Goal: Use online tool/utility: Utilize a website feature to perform a specific function

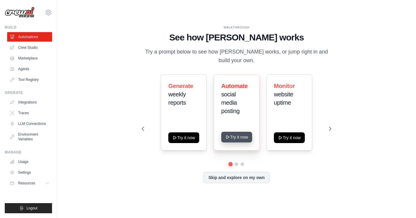
click at [238, 138] on button "Try it now" at bounding box center [236, 137] width 31 height 11
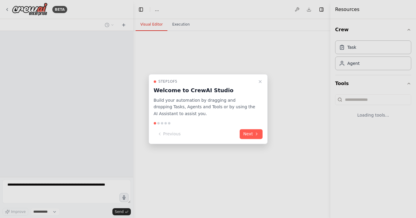
select select "****"
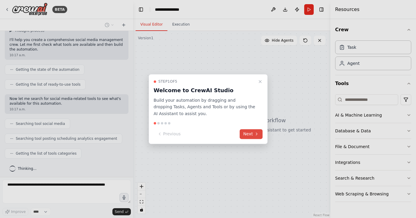
scroll to position [59, 0]
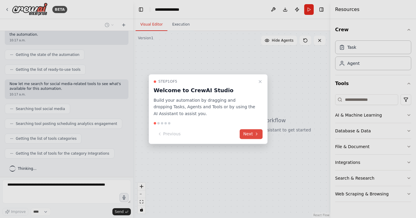
click at [253, 134] on button "Next" at bounding box center [251, 134] width 23 height 10
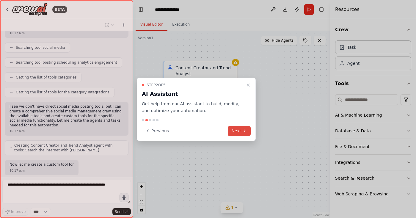
scroll to position [225, 0]
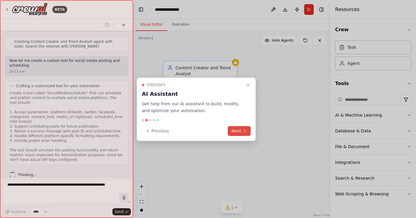
click at [253, 134] on div "Step 2 of 5 AI Assistant Get help from our AI assistant to build, modify, and o…" at bounding box center [196, 109] width 119 height 63
click at [242, 129] on button "Next" at bounding box center [239, 131] width 23 height 10
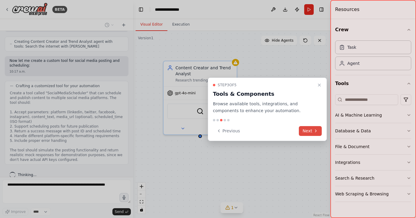
click at [311, 132] on button "Next" at bounding box center [310, 131] width 23 height 10
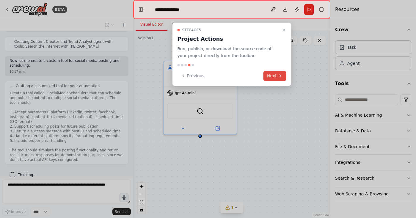
click at [274, 76] on button "Next" at bounding box center [275, 76] width 23 height 10
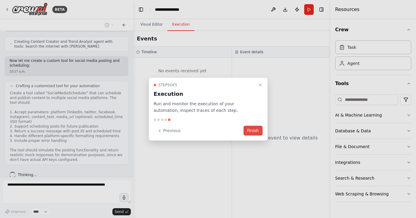
click at [255, 129] on button "Finish" at bounding box center [253, 131] width 19 height 10
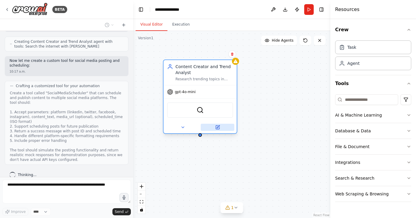
click at [218, 126] on icon at bounding box center [218, 128] width 4 height 4
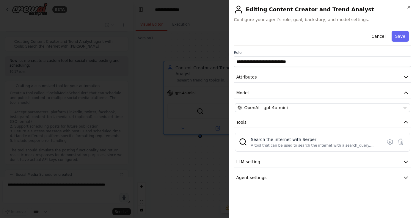
scroll to position [258, 0]
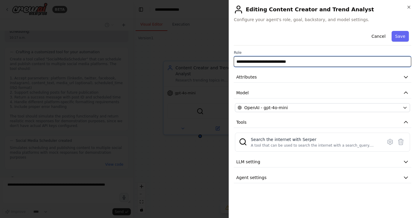
click at [267, 62] on input "**********" at bounding box center [323, 61] width 178 height 11
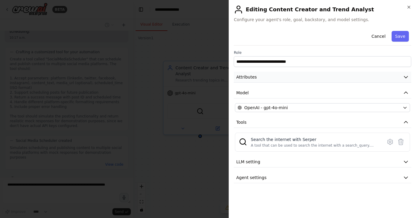
click at [309, 75] on button "Attributes" at bounding box center [323, 77] width 178 height 11
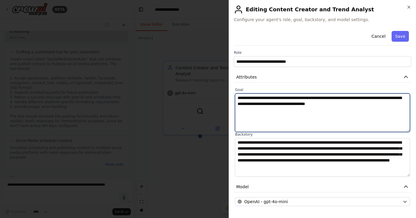
click at [294, 106] on textarea "**********" at bounding box center [322, 112] width 175 height 39
click at [302, 111] on textarea "**********" at bounding box center [322, 112] width 175 height 39
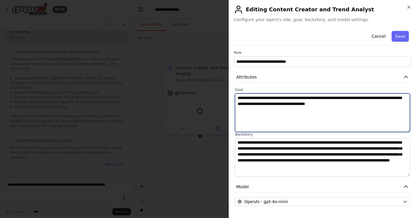
drag, startPoint x: 309, startPoint y: 98, endPoint x: 292, endPoint y: 98, distance: 17.9
click at [292, 98] on textarea "**********" at bounding box center [322, 112] width 175 height 39
click at [398, 105] on textarea "**********" at bounding box center [322, 112] width 175 height 39
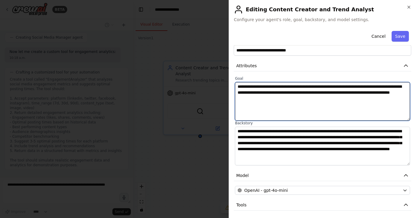
scroll to position [14, 0]
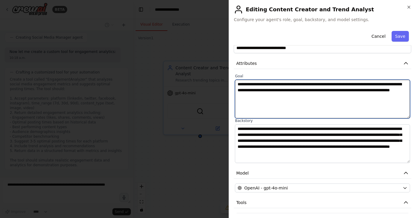
type textarea "**********"
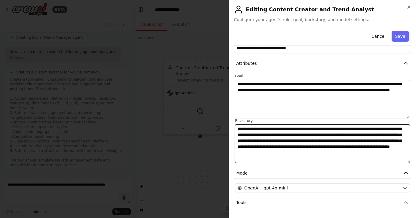
drag, startPoint x: 370, startPoint y: 129, endPoint x: 352, endPoint y: 129, distance: 18.4
click at [352, 129] on textarea "**********" at bounding box center [322, 143] width 175 height 39
type textarea "**********"
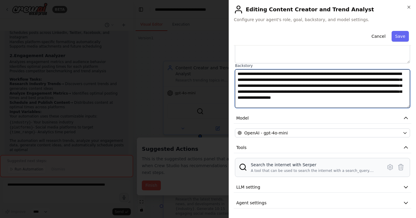
scroll to position [919, 0]
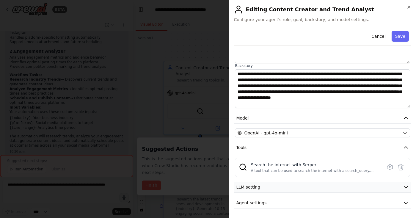
click at [333, 184] on button "LLM setting" at bounding box center [323, 187] width 178 height 11
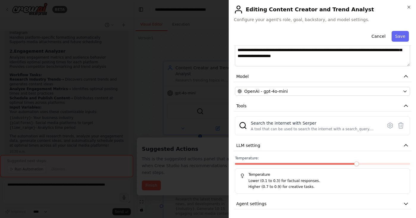
scroll to position [110, 0]
click at [406, 202] on icon "button" at bounding box center [406, 204] width 6 height 6
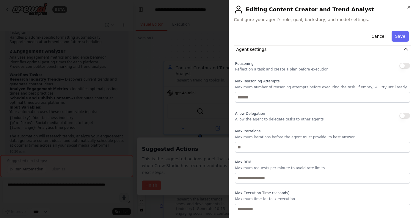
scroll to position [264, 0]
click at [405, 34] on button "Save" at bounding box center [400, 36] width 17 height 11
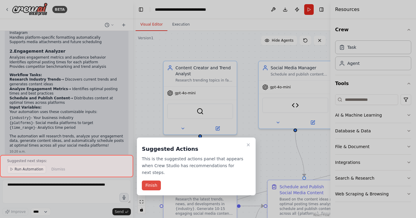
click at [146, 185] on button "Finish" at bounding box center [151, 186] width 19 height 10
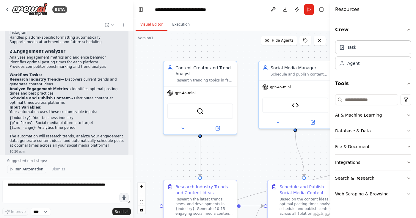
click at [20, 169] on span "Run Automation" at bounding box center [29, 169] width 29 height 5
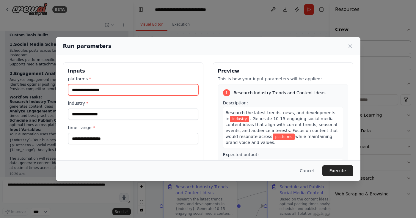
click at [117, 90] on input "platforms *" at bounding box center [133, 89] width 130 height 11
type input "*********"
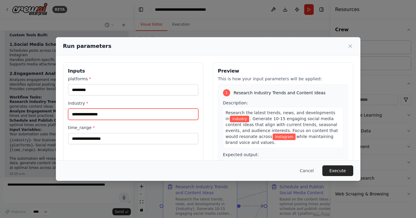
click at [101, 114] on input "industry *" at bounding box center [133, 114] width 130 height 11
type input "*"
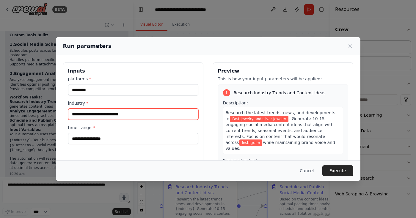
type input "**********"
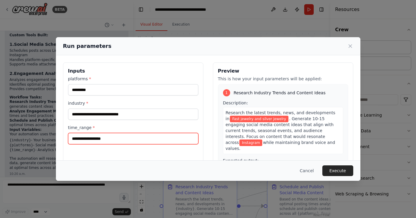
click at [93, 137] on input "time_range *" at bounding box center [133, 138] width 130 height 11
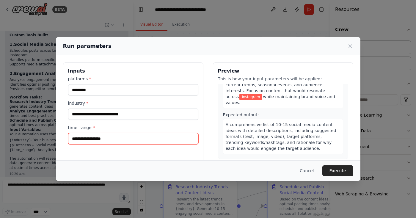
scroll to position [47, 0]
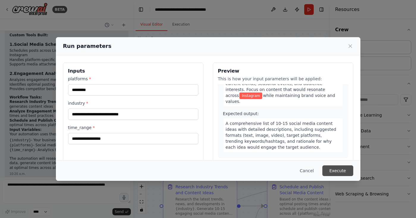
click at [336, 170] on button "Execute" at bounding box center [337, 170] width 31 height 11
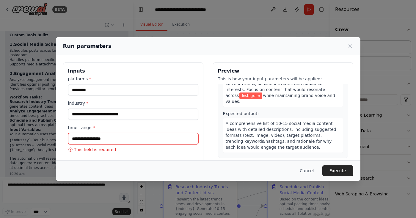
click at [127, 141] on input "time_range *" at bounding box center [133, 138] width 130 height 11
click at [69, 150] on icon at bounding box center [71, 150] width 4 height 4
click at [73, 150] on p "This field is required" at bounding box center [133, 150] width 130 height 6
click at [102, 137] on input "time_range *" at bounding box center [133, 138] width 130 height 11
type input "*********"
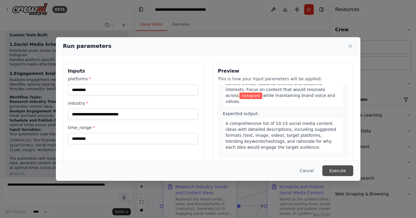
click at [338, 170] on button "Execute" at bounding box center [337, 170] width 31 height 11
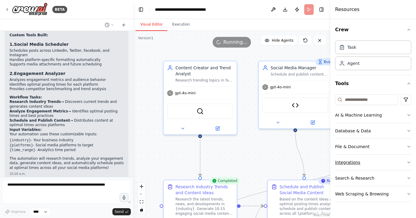
scroll to position [0, 0]
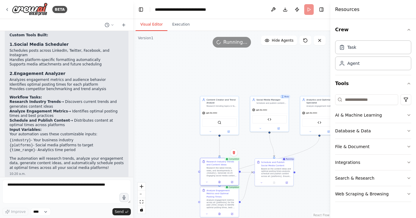
click at [227, 174] on div "Research the latest trends, news, and developments in {industry}. Generate 10-1…" at bounding box center [221, 172] width 30 height 10
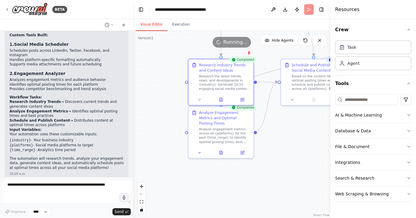
drag, startPoint x: 272, startPoint y: 177, endPoint x: 268, endPoint y: 81, distance: 96.5
click at [268, 81] on div ".deletable-edge-delete-btn { width: 20px; height: 20px; border: 0px solid #ffff…" at bounding box center [231, 124] width 197 height 187
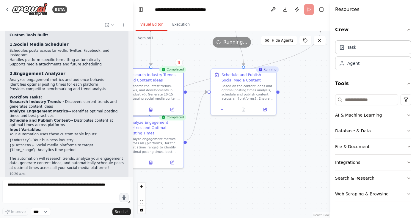
drag, startPoint x: 278, startPoint y: 113, endPoint x: 203, endPoint y: 123, distance: 75.0
click at [203, 123] on div ".deletable-edge-delete-btn { width: 20px; height: 20px; border: 0px solid #ffff…" at bounding box center [231, 124] width 197 height 187
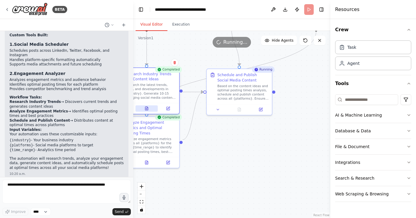
click at [146, 110] on icon at bounding box center [146, 109] width 3 height 4
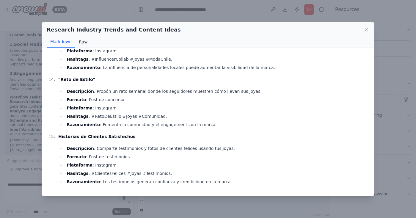
click at [82, 41] on button "Raw" at bounding box center [83, 41] width 16 height 11
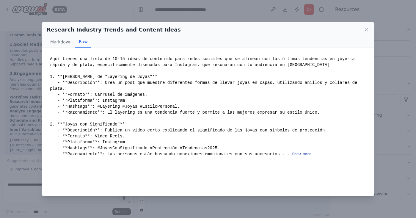
click at [292, 157] on button "Show more" at bounding box center [301, 154] width 19 height 5
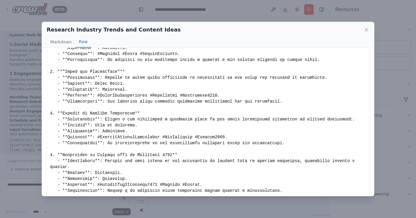
scroll to position [53, 0]
click at [392, 98] on div "Research Industry Trends and Content Ideas Markdown Raw Aquí tienes una lista d…" at bounding box center [208, 109] width 416 height 218
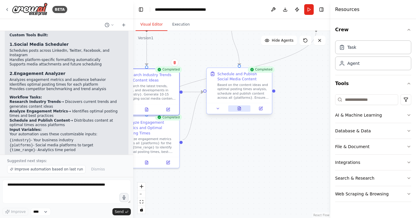
click at [241, 109] on icon at bounding box center [239, 108] width 4 height 4
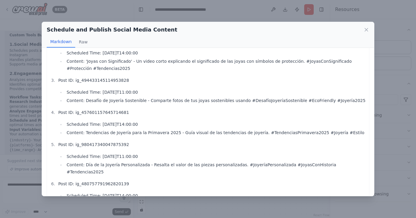
scroll to position [63, 0]
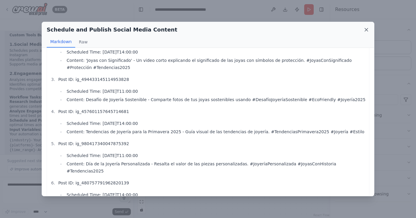
click at [367, 31] on icon at bounding box center [366, 30] width 6 height 6
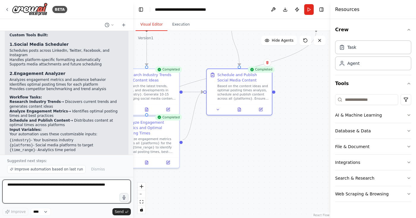
click at [112, 189] on textarea at bounding box center [66, 192] width 129 height 24
type textarea "**********"
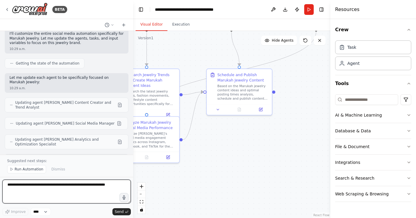
scroll to position [1630, 0]
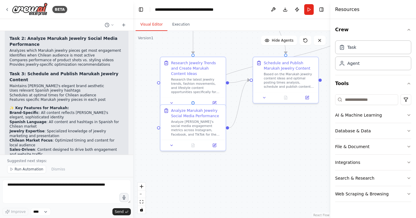
drag, startPoint x: 225, startPoint y: 144, endPoint x: 269, endPoint y: 132, distance: 45.7
click at [269, 132] on div ".deletable-edge-delete-btn { width: 20px; height: 20px; border: 0px solid #ffff…" at bounding box center [231, 124] width 197 height 187
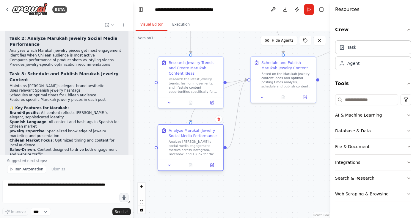
drag, startPoint x: 200, startPoint y: 124, endPoint x: 198, endPoint y: 145, distance: 20.3
click at [198, 145] on div "Analyze [PERSON_NAME]'s social media engagement metrics across Instagram, Faceb…" at bounding box center [194, 148] width 51 height 17
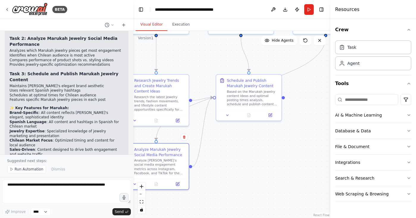
drag, startPoint x: 261, startPoint y: 152, endPoint x: 220, endPoint y: 176, distance: 47.4
click at [220, 176] on div ".deletable-edge-delete-btn { width: 20px; height: 20px; border: 0px solid #ffff…" at bounding box center [231, 124] width 197 height 187
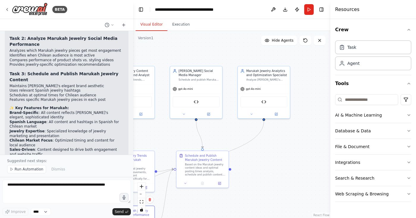
drag, startPoint x: 264, startPoint y: 160, endPoint x: 228, endPoint y: 211, distance: 62.2
click at [228, 211] on div ".deletable-edge-delete-btn { width: 20px; height: 20px; border: 0px solid #ffff…" at bounding box center [231, 124] width 197 height 187
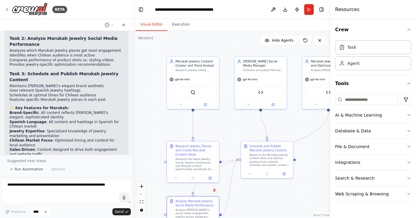
drag, startPoint x: 254, startPoint y: 164, endPoint x: 319, endPoint y: 154, distance: 65.2
click at [319, 154] on div ".deletable-edge-delete-btn { width: 20px; height: 20px; border: 0px solid #ffff…" at bounding box center [231, 124] width 197 height 187
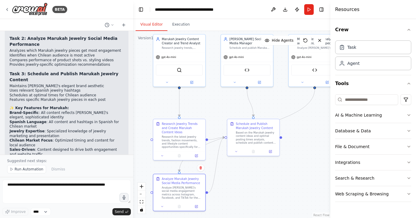
drag, startPoint x: 240, startPoint y: 202, endPoint x: 226, endPoint y: 180, distance: 26.3
click at [226, 180] on div ".deletable-edge-delete-btn { width: 20px; height: 20px; border: 0px solid #ffff…" at bounding box center [231, 124] width 197 height 187
click at [346, 51] on div "Task" at bounding box center [373, 47] width 76 height 14
click at [179, 68] on img at bounding box center [179, 69] width 5 height 5
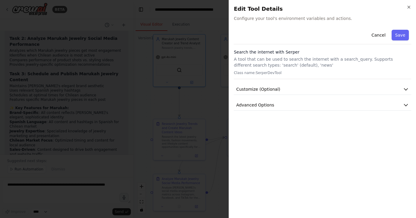
click at [296, 28] on div "Cancel Save" at bounding box center [323, 35] width 178 height 17
click at [292, 19] on span "Configure your tool's environment variables and actions." at bounding box center [323, 18] width 178 height 6
click at [291, 19] on span "Configure your tool's environment variables and actions." at bounding box center [323, 18] width 178 height 6
click at [403, 84] on button "Customize (Optional)" at bounding box center [323, 89] width 178 height 11
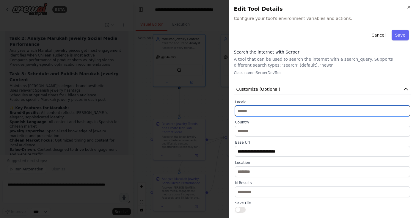
click at [330, 111] on input "text" at bounding box center [322, 111] width 175 height 11
type input "********"
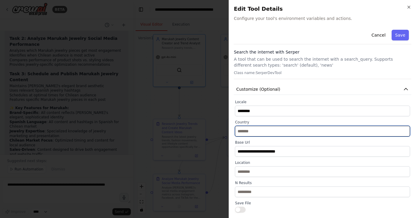
click at [287, 134] on input "text" at bounding box center [322, 131] width 175 height 11
type input "*"
type input "*****"
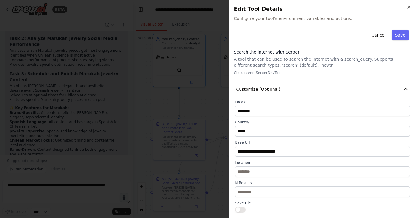
click at [297, 140] on div "**********" at bounding box center [322, 166] width 175 height 133
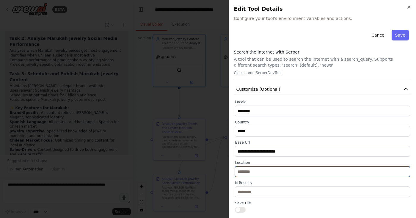
click at [260, 173] on input "text" at bounding box center [322, 171] width 175 height 11
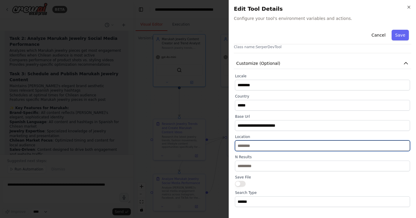
scroll to position [28, 0]
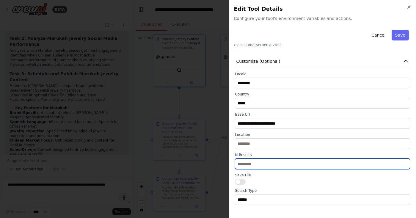
click at [262, 162] on input "**" at bounding box center [322, 164] width 175 height 11
type input "**"
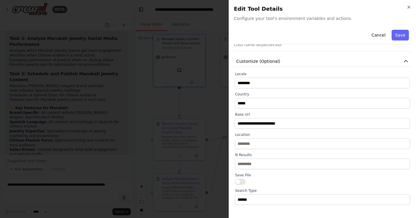
click at [297, 179] on div at bounding box center [322, 182] width 175 height 6
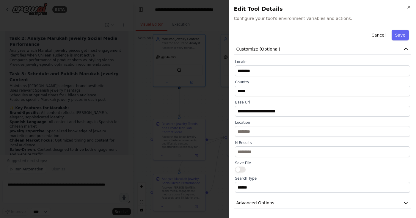
scroll to position [40, 0]
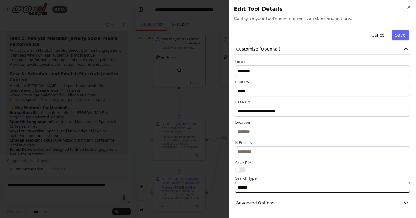
click at [280, 186] on input "******" at bounding box center [322, 187] width 175 height 11
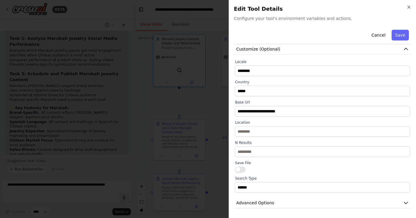
click at [277, 173] on div "**********" at bounding box center [322, 125] width 175 height 133
click at [265, 205] on span "Advanced Options" at bounding box center [255, 203] width 38 height 6
click at [269, 202] on span "Advanced Options" at bounding box center [255, 203] width 38 height 6
click at [404, 203] on icon "button" at bounding box center [406, 203] width 6 height 6
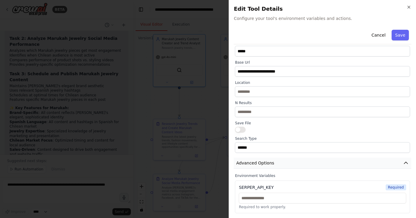
scroll to position [80, 0]
click at [402, 31] on button "Save" at bounding box center [400, 35] width 17 height 11
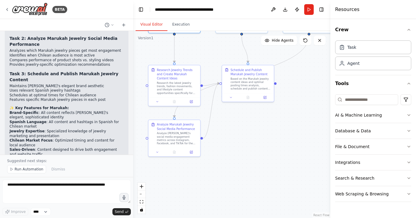
drag, startPoint x: 224, startPoint y: 178, endPoint x: 219, endPoint y: 123, distance: 55.6
click at [219, 123] on div ".deletable-edge-delete-btn { width: 20px; height: 20px; border: 0px solid #ffff…" at bounding box center [231, 124] width 197 height 187
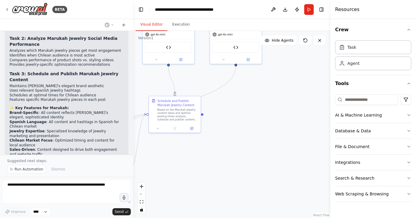
drag, startPoint x: 277, startPoint y: 122, endPoint x: 201, endPoint y: 157, distance: 83.2
click at [201, 157] on div ".deletable-edge-delete-btn { width: 20px; height: 20px; border: 0px solid #ffff…" at bounding box center [231, 124] width 197 height 187
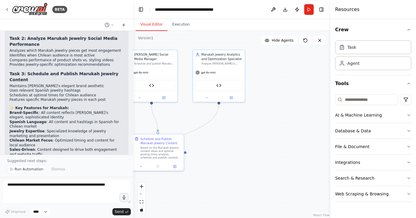
drag, startPoint x: 236, startPoint y: 128, endPoint x: 222, endPoint y: 162, distance: 36.7
click at [222, 162] on div ".deletable-edge-delete-btn { width: 20px; height: 20px; border: 0px solid #ffff…" at bounding box center [231, 124] width 197 height 187
click at [216, 88] on div "Engagement Analyzer" at bounding box center [218, 86] width 47 height 11
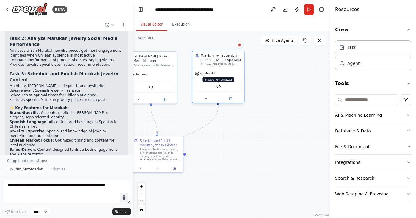
click at [220, 86] on img at bounding box center [218, 86] width 5 height 5
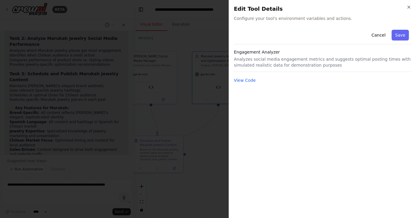
click at [285, 19] on span "Configure your tool's environment variables and actions." at bounding box center [323, 18] width 178 height 6
click at [259, 21] on span "Configure your tool's environment variables and actions." at bounding box center [323, 18] width 178 height 6
click at [258, 17] on span "Configure your tool's environment variables and actions." at bounding box center [323, 18] width 178 height 6
click at [204, 134] on div at bounding box center [208, 109] width 416 height 218
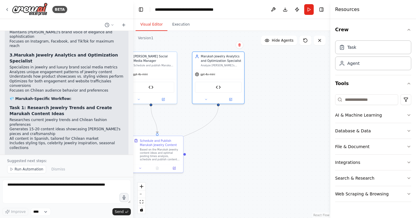
scroll to position [1511, 0]
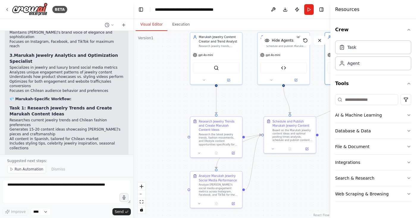
drag, startPoint x: 199, startPoint y: 145, endPoint x: 331, endPoint y: 126, distance: 134.1
click at [331, 126] on div "BETA Create a crew that schedules and publishes social media content across mul…" at bounding box center [208, 109] width 416 height 218
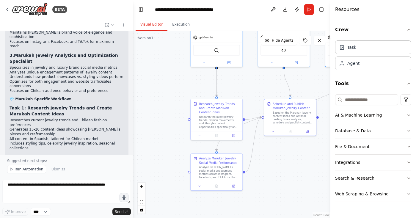
drag, startPoint x: 253, startPoint y: 107, endPoint x: 254, endPoint y: 89, distance: 17.9
click at [254, 89] on div ".deletable-edge-delete-btn { width: 20px; height: 20px; border: 0px solid #ffff…" at bounding box center [231, 124] width 197 height 187
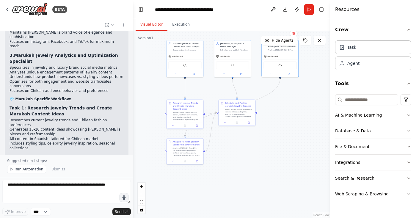
drag, startPoint x: 289, startPoint y: 162, endPoint x: 269, endPoint y: 159, distance: 19.6
click at [269, 159] on div ".deletable-edge-delete-btn { width: 20px; height: 20px; border: 0px solid #ffff…" at bounding box center [231, 124] width 197 height 187
click at [308, 6] on button "Run" at bounding box center [309, 9] width 10 height 11
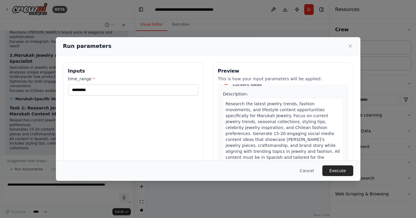
scroll to position [14, 0]
click at [141, 91] on input "*********" at bounding box center [133, 89] width 130 height 11
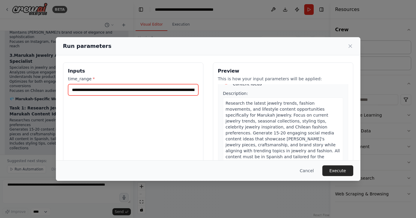
type input "**********"
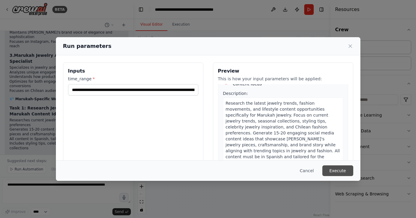
click at [347, 172] on button "Execute" at bounding box center [337, 170] width 31 height 11
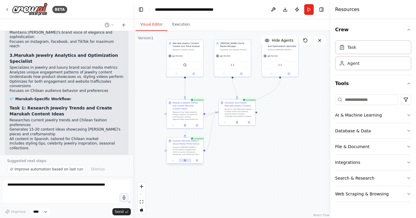
click at [186, 162] on button at bounding box center [185, 161] width 12 height 4
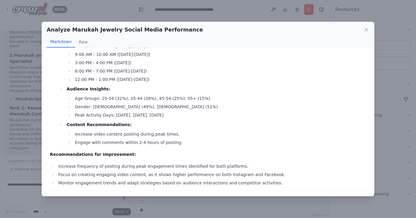
scroll to position [0, 0]
click at [368, 29] on icon at bounding box center [366, 29] width 3 height 3
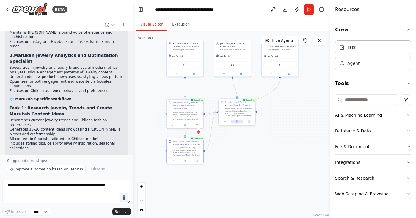
click at [238, 122] on button at bounding box center [237, 122] width 12 height 4
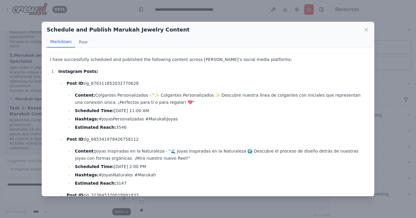
click at [391, 34] on div "Schedule and Publish Marukah Jewelry Content Markdown Raw I have successfully s…" at bounding box center [208, 109] width 416 height 218
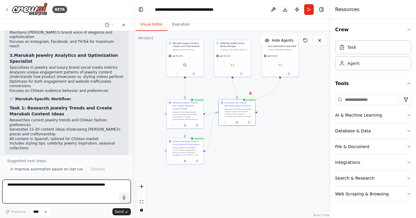
click at [87, 184] on textarea at bounding box center [66, 192] width 129 height 24
type textarea "**********"
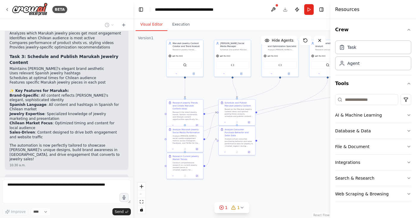
scroll to position [1877, 0]
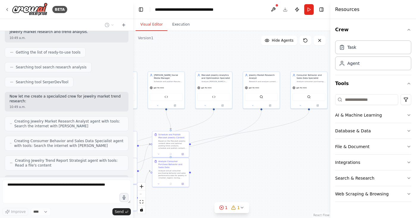
drag, startPoint x: 288, startPoint y: 111, endPoint x: 222, endPoint y: 142, distance: 73.6
click at [222, 142] on div ".deletable-edge-delete-btn { width: 20px; height: 20px; border: 0px solid #ffff…" at bounding box center [231, 124] width 197 height 187
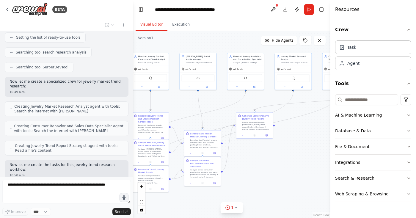
scroll to position [1911, 0]
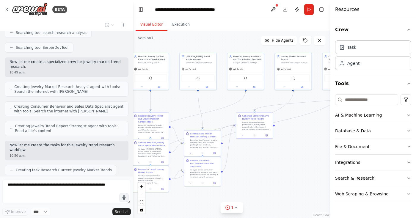
drag, startPoint x: 291, startPoint y: 131, endPoint x: 323, endPoint y: 112, distance: 37.1
click at [323, 112] on div ".deletable-edge-delete-btn { width: 20px; height: 20px; border: 0px solid #ffff…" at bounding box center [231, 124] width 197 height 187
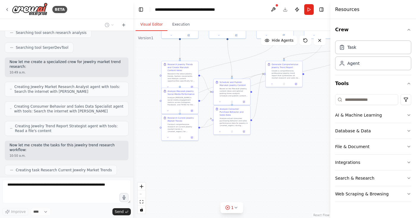
drag, startPoint x: 291, startPoint y: 141, endPoint x: 321, endPoint y: 92, distance: 57.4
click at [321, 92] on div ".deletable-edge-delete-btn { width: 20px; height: 20px; border: 0px solid #ffff…" at bounding box center [231, 124] width 197 height 187
click at [233, 208] on span "1" at bounding box center [232, 208] width 3 height 6
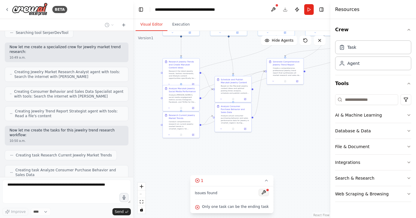
click at [261, 191] on button at bounding box center [264, 192] width 10 height 7
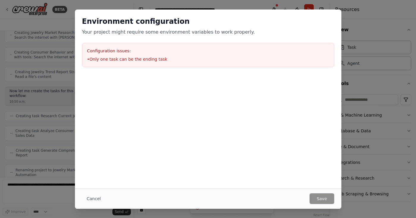
scroll to position [1970, 0]
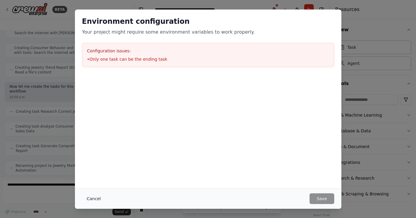
click at [89, 197] on button "Cancel" at bounding box center [93, 198] width 23 height 11
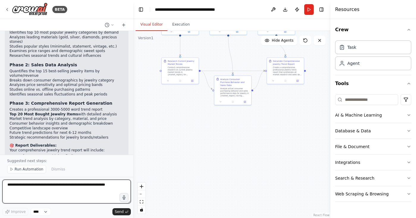
scroll to position [2653, 0]
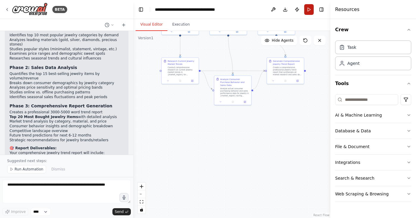
click at [309, 10] on button "Run" at bounding box center [309, 9] width 10 height 11
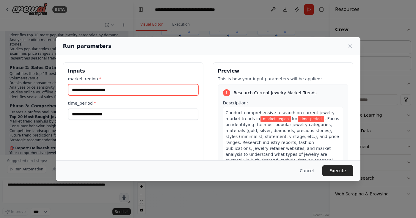
click at [122, 92] on input "market_region *" at bounding box center [133, 89] width 130 height 11
type input "********"
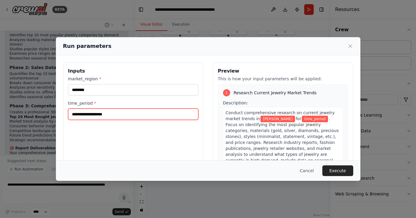
click at [111, 115] on input "time_period *" at bounding box center [133, 114] width 130 height 11
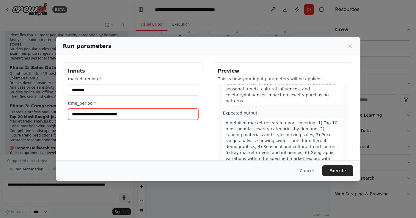
scroll to position [80, 0]
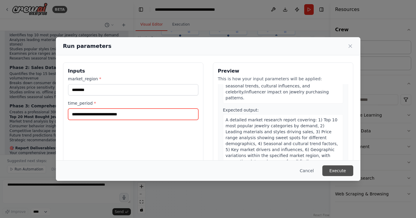
type input "**********"
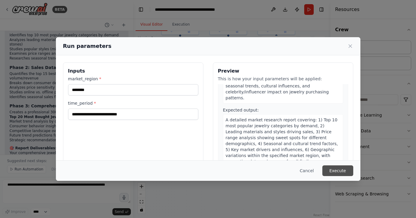
click at [339, 171] on button "Execute" at bounding box center [337, 170] width 31 height 11
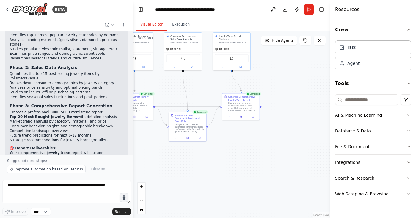
drag, startPoint x: 266, startPoint y: 131, endPoint x: 219, endPoint y: 170, distance: 61.5
click at [219, 170] on div ".deletable-edge-delete-btn { width: 20px; height: 20px; border: 0px solid #ffff…" at bounding box center [231, 124] width 197 height 187
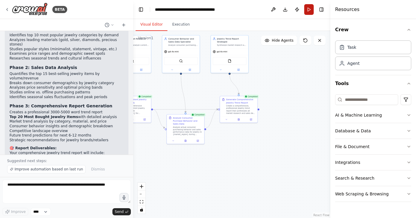
click at [310, 11] on button "Run" at bounding box center [309, 9] width 10 height 11
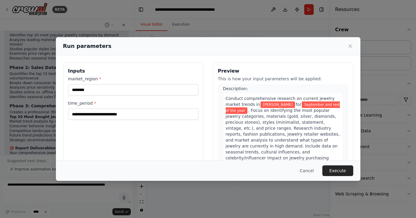
scroll to position [15, 0]
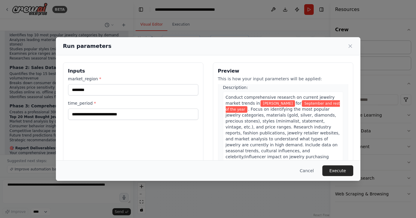
click at [318, 136] on div "Conduct comprehensive research on current jewelry market trends in [GEOGRAPHIC_…" at bounding box center [283, 130] width 120 height 77
click at [316, 142] on div "Conduct comprehensive research on current jewelry market trends in [GEOGRAPHIC_…" at bounding box center [283, 130] width 120 height 77
click at [335, 167] on button "Execute" at bounding box center [337, 170] width 31 height 11
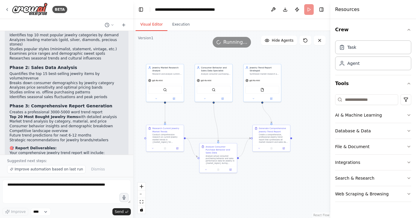
drag, startPoint x: 285, startPoint y: 87, endPoint x: 317, endPoint y: 116, distance: 43.0
click at [317, 116] on div ".deletable-edge-delete-btn { width: 20px; height: 20px; border: 0px solid #ffff…" at bounding box center [231, 124] width 197 height 187
click at [66, 170] on span "Improve automation based on last run" at bounding box center [49, 169] width 68 height 5
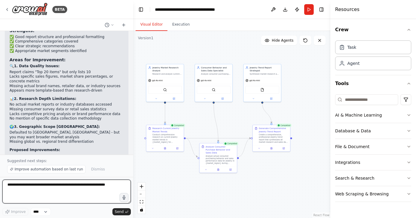
scroll to position [3043, 0]
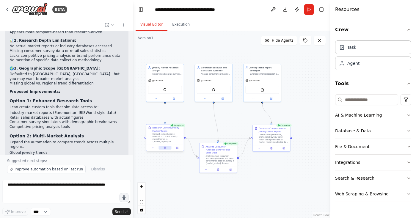
click at [166, 148] on icon at bounding box center [164, 148] width 1 height 2
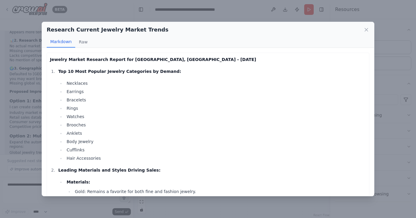
click at [73, 83] on li "Necklaces" at bounding box center [215, 83] width 301 height 7
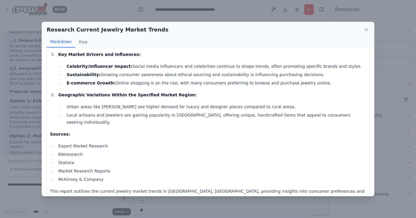
scroll to position [0, 0]
click at [366, 31] on icon at bounding box center [366, 30] width 6 height 6
